Goal: Information Seeking & Learning: Learn about a topic

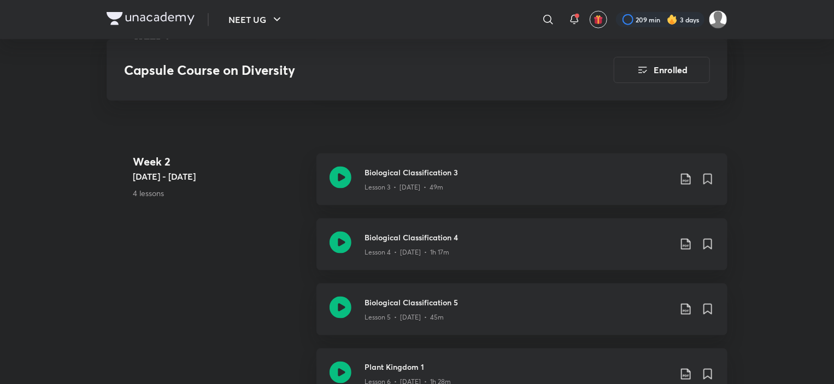
scroll to position [874, 0]
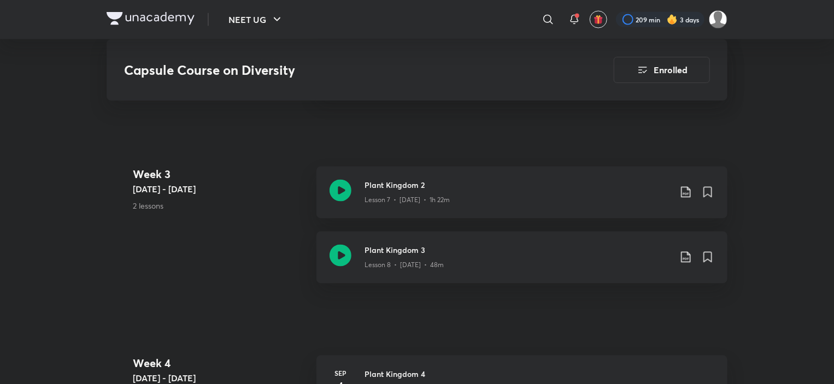
scroll to position [1093, 0]
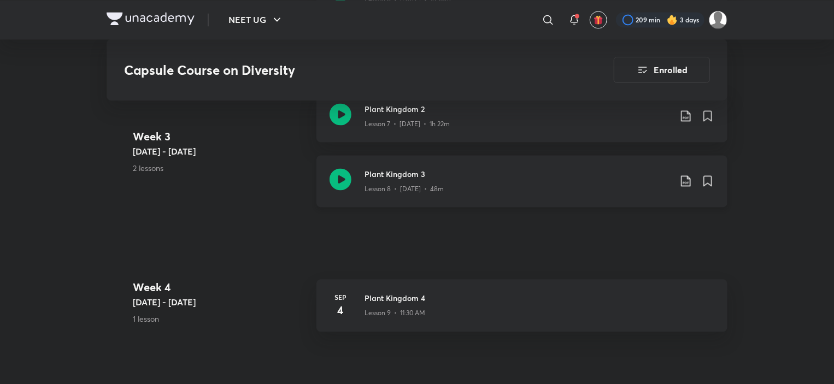
click at [409, 177] on h3 "Plant Kingdom 3" at bounding box center [517, 173] width 306 height 11
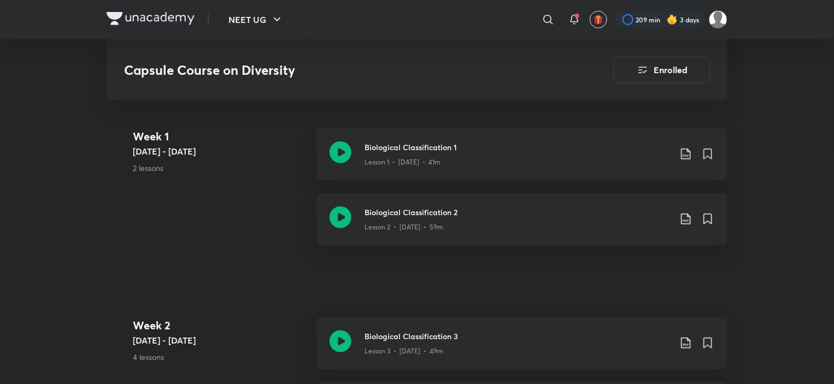
scroll to position [437, 0]
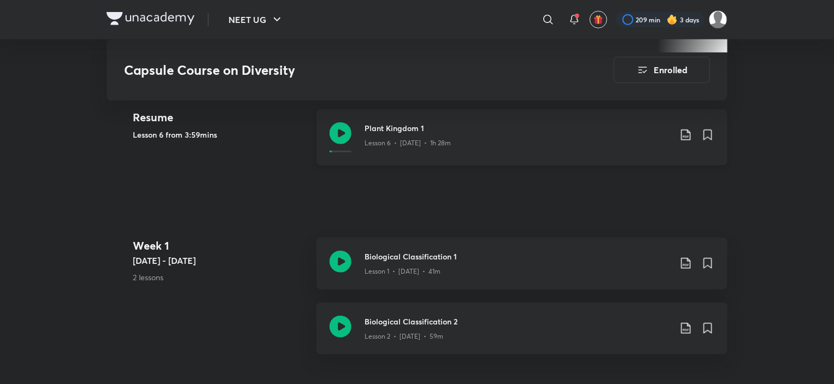
click at [403, 142] on p "Lesson 6 • [DATE] • 1h 28m" at bounding box center [407, 143] width 86 height 10
